Goal: Information Seeking & Learning: Check status

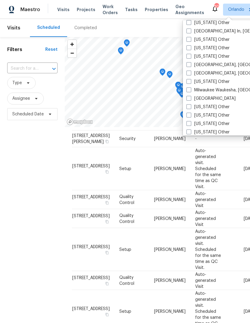
scroll to position [450, 0]
click at [191, 71] on span at bounding box center [189, 72] width 5 height 5
click at [191, 71] on input "[GEOGRAPHIC_DATA], [GEOGRAPHIC_DATA]" at bounding box center [189, 72] width 4 height 4
checkbox input "true"
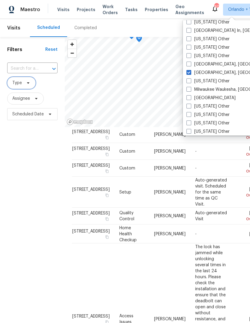
click at [27, 84] on icon at bounding box center [28, 82] width 5 height 5
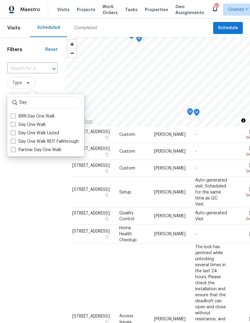
type input "Day"
click at [15, 123] on span at bounding box center [13, 124] width 5 height 5
click at [15, 123] on input "Day One Walk" at bounding box center [13, 124] width 4 height 4
checkbox input "true"
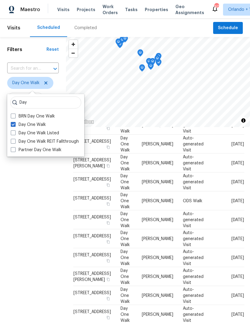
scroll to position [58, 0]
click at [30, 193] on div "Filters Reset ​ Day One Walk Assignee Scheduled Date" at bounding box center [33, 211] width 66 height 348
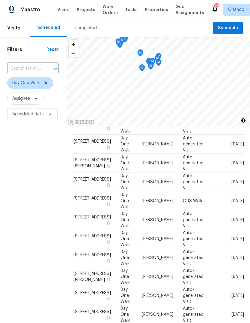
click at [83, 27] on div "Completed" at bounding box center [85, 28] width 23 height 6
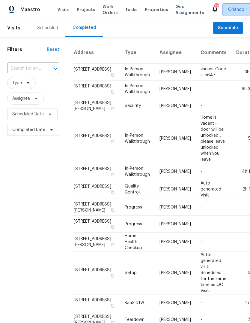
click at [229, 10] on span "Orlando + 1" at bounding box center [239, 10] width 23 height 6
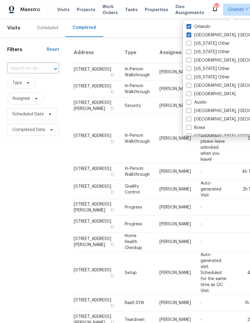
click at [191, 26] on span at bounding box center [189, 26] width 5 height 5
click at [191, 26] on input "Orlando" at bounding box center [189, 26] width 4 height 4
checkbox input "false"
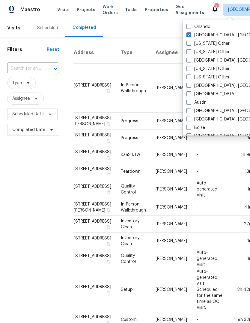
click at [27, 174] on div "Filters Reset ​ Type Assignee Scheduled Date Completed Date" at bounding box center [33, 258] width 66 height 443
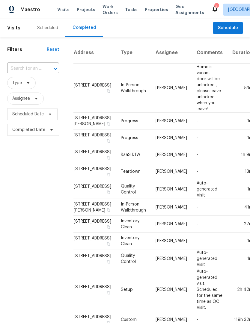
click at [17, 64] on input "text" at bounding box center [24, 68] width 35 height 9
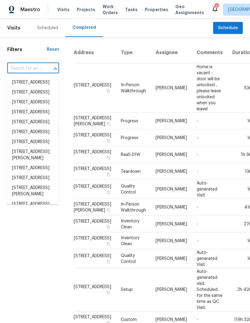
click at [31, 260] on div "Filters Reset ​ Type Assignee Scheduled Date Completed Date" at bounding box center [33, 258] width 66 height 443
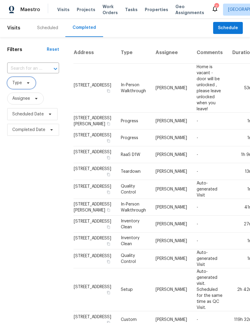
click at [23, 84] on span "Type" at bounding box center [21, 83] width 29 height 12
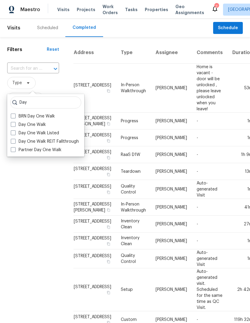
type input "Day"
click at [13, 123] on span at bounding box center [13, 124] width 5 height 5
click at [13, 123] on input "Day One Walk" at bounding box center [13, 124] width 4 height 4
checkbox input "true"
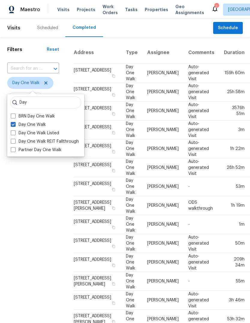
click at [30, 195] on div "Filters Reset ​ Day One Walk Assignee Scheduled Date Completed Date" at bounding box center [33, 247] width 66 height 421
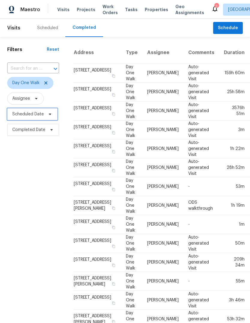
click at [22, 114] on span "Scheduled Date" at bounding box center [28, 114] width 32 height 6
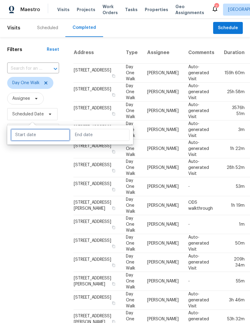
click at [23, 136] on input "text" at bounding box center [40, 135] width 59 height 12
select select "9"
select select "2025"
select select "10"
select select "2025"
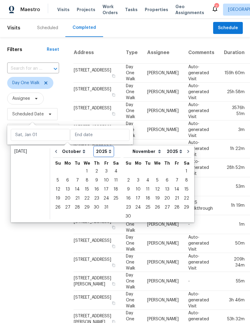
click at [107, 151] on select "2005 2006 2007 2008 2009 2010 2011 2012 2013 2014 2015 2016 2017 2018 2019 2020…" at bounding box center [104, 151] width 19 height 9
select select "2024"
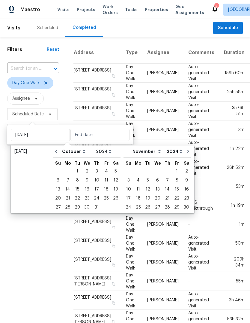
click at [74, 170] on div "1" at bounding box center [78, 171] width 10 height 8
type input "[DATE]"
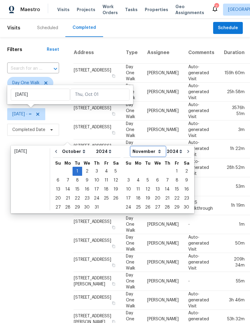
click at [149, 151] on select "January February March April May June July August September October November De…" at bounding box center [148, 151] width 34 height 9
select select "9"
select select "8"
select select "9"
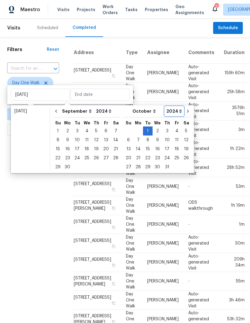
click at [173, 111] on select "2005 2006 2007 2008 2009 2010 2011 2012 2013 2014 2015 2016 2017 2018 2019 2020…" at bounding box center [174, 111] width 19 height 9
select select "2025"
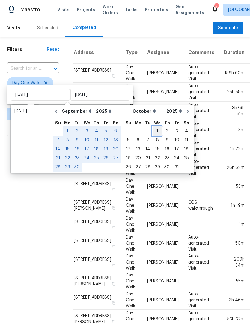
click at [154, 131] on div "1" at bounding box center [158, 131] width 10 height 8
type input "[DATE]"
select select "9"
select select "2024"
select select "10"
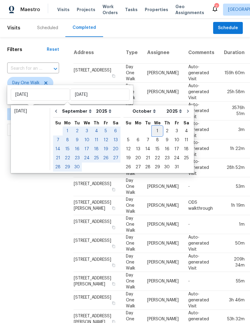
select select "2024"
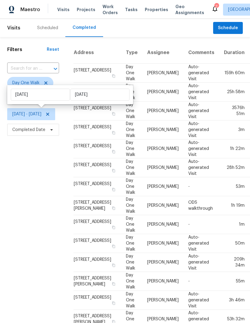
click at [32, 200] on div "Filters Reset ​ Day One Walk Assignee [DATE] - [DATE] Completed Date" at bounding box center [33, 247] width 66 height 421
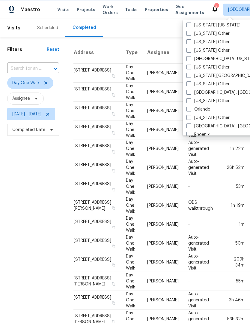
scroll to position [623, 0]
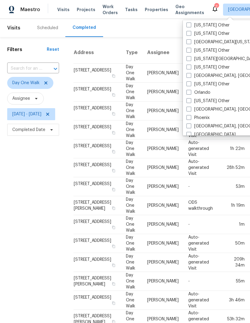
click at [192, 93] on label "Orlando" at bounding box center [199, 92] width 24 height 6
click at [191, 93] on input "Orlando" at bounding box center [189, 91] width 4 height 4
checkbox input "true"
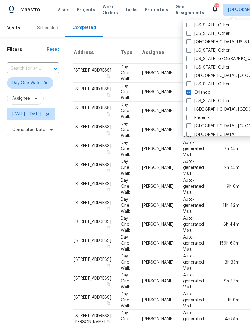
click at [31, 207] on div "Filters Reset ​ Day One Walk Assignee [DATE] - [DATE] Completed Date" at bounding box center [33, 247] width 66 height 421
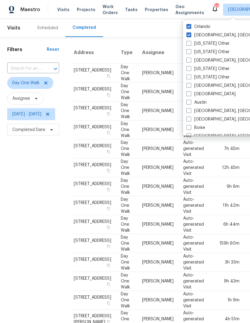
click at [190, 35] on span at bounding box center [189, 34] width 5 height 5
click at [190, 35] on input "[GEOGRAPHIC_DATA], [GEOGRAPHIC_DATA]" at bounding box center [189, 34] width 4 height 4
checkbox input "false"
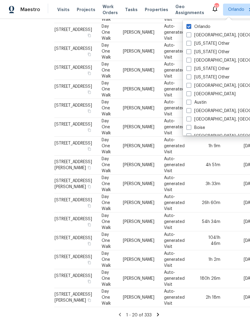
scroll to position [227, 19]
click at [31, 230] on div "Filters Reset ​ Day One Walk Assignee [DATE] - [DATE] Completed Date" at bounding box center [14, 112] width 66 height 421
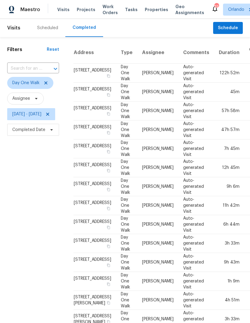
scroll to position [0, 0]
click at [30, 95] on span "Assignee" at bounding box center [21, 98] width 18 height 6
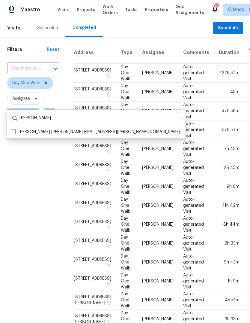
type input "[PERSON_NAME]"
click at [16, 129] on label "[PERSON_NAME] [PERSON_NAME][EMAIL_ADDRESS][PERSON_NAME][DOMAIN_NAME]" at bounding box center [96, 132] width 170 height 6
click at [15, 129] on input "[PERSON_NAME] [PERSON_NAME][EMAIL_ADDRESS][PERSON_NAME][DOMAIN_NAME]" at bounding box center [13, 131] width 4 height 4
checkbox input "true"
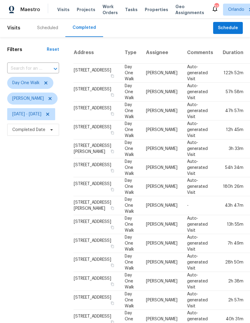
click at [33, 227] on div "Filters Reset ​ Day One Walk [PERSON_NAME] [DATE] - [DATE] Completed Date" at bounding box center [33, 250] width 66 height 426
click at [46, 80] on icon at bounding box center [46, 82] width 5 height 5
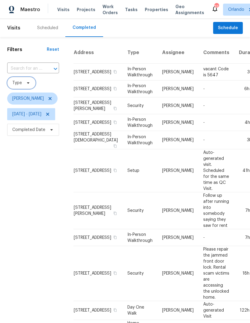
click at [22, 84] on span "Type" at bounding box center [21, 83] width 29 height 12
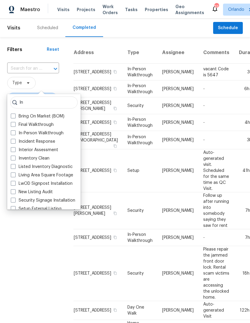
type input "In"
click at [15, 131] on span at bounding box center [13, 132] width 5 height 5
click at [15, 131] on input "In-Person Walkthrough" at bounding box center [13, 132] width 4 height 4
checkbox input "true"
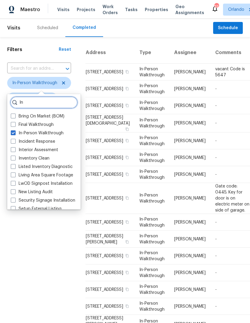
click at [31, 104] on input "In" at bounding box center [44, 102] width 68 height 12
type input "I"
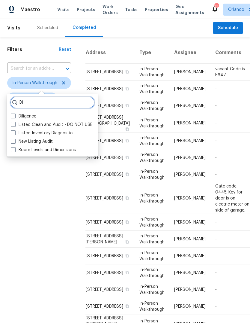
type input "Di"
click at [14, 114] on span at bounding box center [13, 115] width 5 height 5
click at [14, 114] on input "Diligence" at bounding box center [13, 115] width 4 height 4
checkbox input "true"
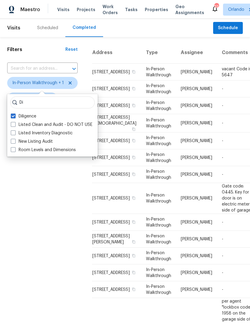
click at [35, 205] on div "Filters Reset ​ In-Person Walkthrough + 1 [PERSON_NAME] [DATE] - [DATE] Complet…" at bounding box center [42, 265] width 85 height 456
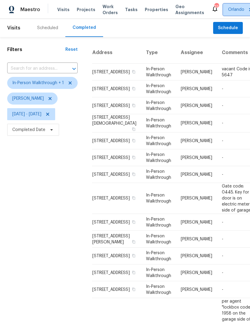
click at [229, 9] on span "Orlando" at bounding box center [236, 10] width 16 height 6
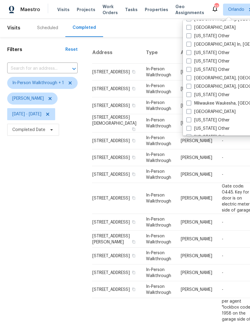
scroll to position [436, 0]
click at [191, 87] on span at bounding box center [189, 85] width 5 height 5
click at [191, 87] on input "[GEOGRAPHIC_DATA], [GEOGRAPHIC_DATA]" at bounding box center [189, 85] width 4 height 4
checkbox input "true"
click at [40, 158] on div "Filters Reset ​ In-Person Walkthrough + 1 [PERSON_NAME] [DATE] - [DATE] Complet…" at bounding box center [42, 265] width 85 height 456
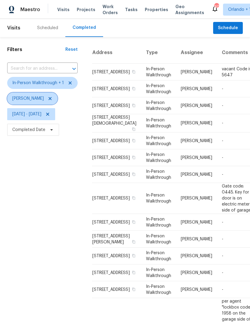
click at [48, 99] on icon at bounding box center [50, 98] width 5 height 5
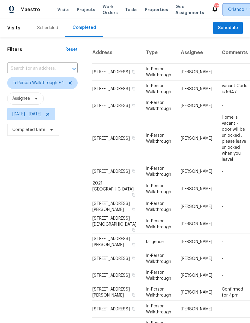
click at [230, 9] on span "Orlando + 1" at bounding box center [239, 10] width 23 height 6
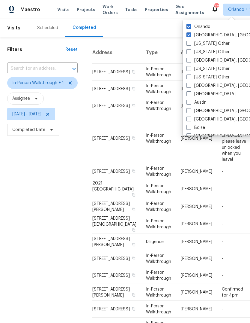
click at [192, 26] on label "Orlando" at bounding box center [199, 27] width 24 height 6
click at [191, 26] on input "Orlando" at bounding box center [189, 26] width 4 height 4
checkbox input "false"
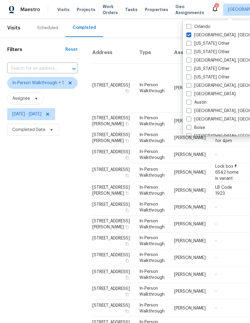
click at [38, 219] on div "Filters Reset ​ In-Person Walkthrough + 1 Assignee [DATE] - [DATE] Completed Da…" at bounding box center [42, 292] width 85 height 511
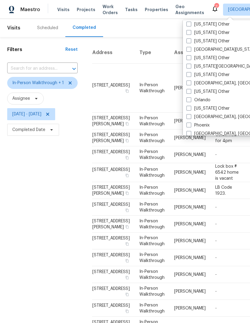
scroll to position [621, 0]
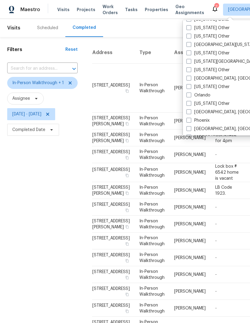
click at [191, 97] on span at bounding box center [189, 94] width 5 height 5
click at [191, 96] on input "Orlando" at bounding box center [189, 94] width 4 height 4
checkbox input "true"
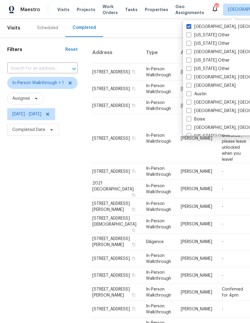
click at [191, 25] on span at bounding box center [189, 26] width 5 height 5
click at [191, 25] on input "[GEOGRAPHIC_DATA], [GEOGRAPHIC_DATA]" at bounding box center [189, 26] width 4 height 4
checkbox input "false"
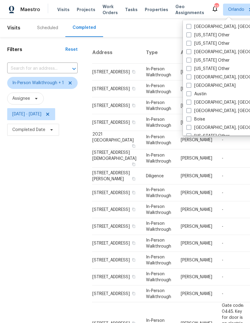
click at [46, 199] on div "Filters Reset ​ In-Person Walkthrough + 1 Assignee [DATE] - [DATE] Completed Da…" at bounding box center [42, 241] width 85 height 408
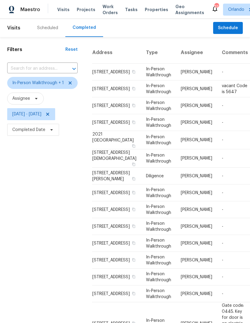
click at [47, 24] on div "Scheduled" at bounding box center [47, 28] width 35 height 18
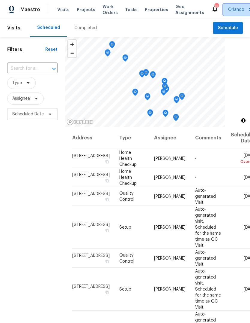
click at [249, 8] on icon at bounding box center [251, 9] width 5 height 5
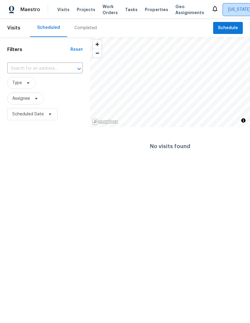
click at [235, 11] on span "[US_STATE] Other" at bounding box center [245, 10] width 35 height 6
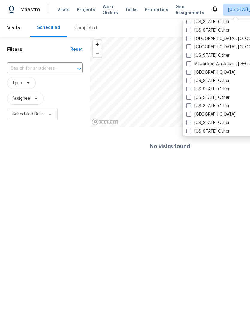
scroll to position [467, 0]
click at [191, 47] on span at bounding box center [189, 47] width 5 height 5
click at [191, 47] on input "[GEOGRAPHIC_DATA], [GEOGRAPHIC_DATA]" at bounding box center [189, 46] width 4 height 4
checkbox input "true"
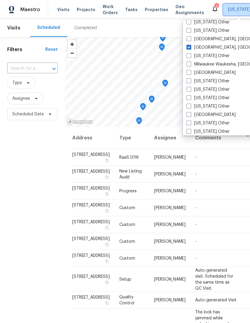
click at [230, 10] on span "[US_STATE] Other + 1" at bounding box center [249, 10] width 42 height 6
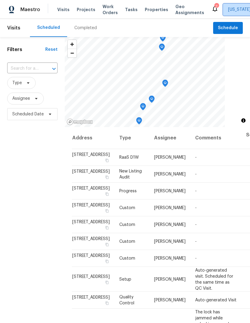
click at [232, 9] on span "[US_STATE] Other + 1" at bounding box center [249, 10] width 42 height 6
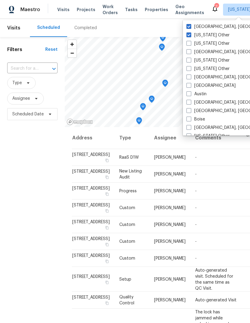
click at [203, 35] on label "[US_STATE] Other" at bounding box center [208, 35] width 43 height 6
click at [191, 35] on input "[US_STATE] Other" at bounding box center [189, 34] width 4 height 4
checkbox input "false"
click at [14, 177] on div "Filters Reset ​ Type Assignee Scheduled Date" at bounding box center [32, 211] width 65 height 348
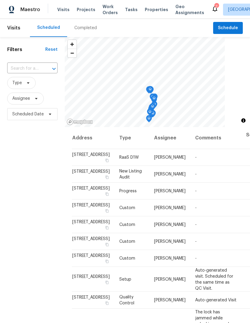
click at [41, 176] on div "Filters Reset ​ Type Assignee Scheduled Date" at bounding box center [32, 211] width 65 height 348
click at [30, 185] on div "Filters Reset ​ Type Assignee Scheduled Date" at bounding box center [32, 211] width 65 height 348
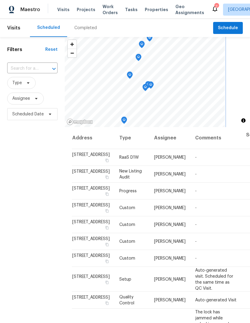
click at [126, 119] on icon "Map marker" at bounding box center [124, 120] width 5 height 7
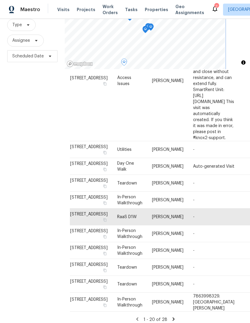
scroll to position [413, 2]
click at [103, 218] on icon "button" at bounding box center [105, 220] width 4 height 4
click at [142, 52] on icon "Map marker" at bounding box center [140, 54] width 5 height 7
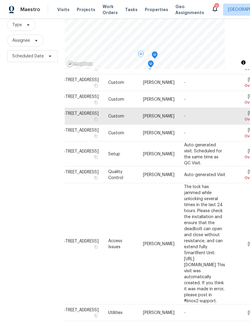
scroll to position [61, 11]
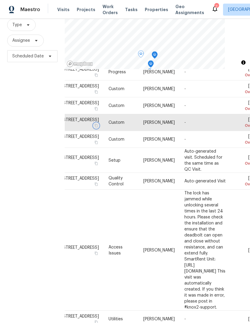
click at [94, 128] on button "button" at bounding box center [96, 125] width 5 height 5
